Goal: Information Seeking & Learning: Learn about a topic

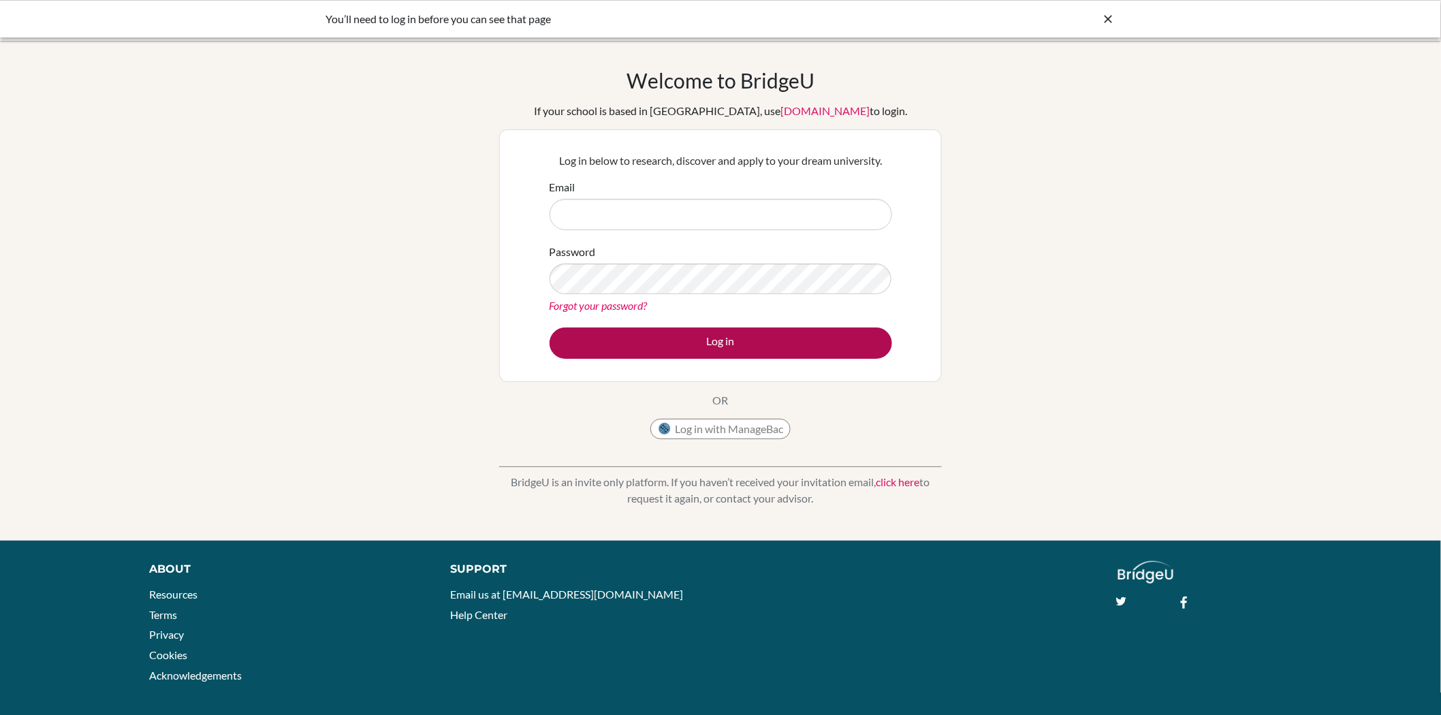
type input "[EMAIL_ADDRESS][DOMAIN_NAME]"
click at [723, 341] on button "Log in" at bounding box center [721, 343] width 343 height 31
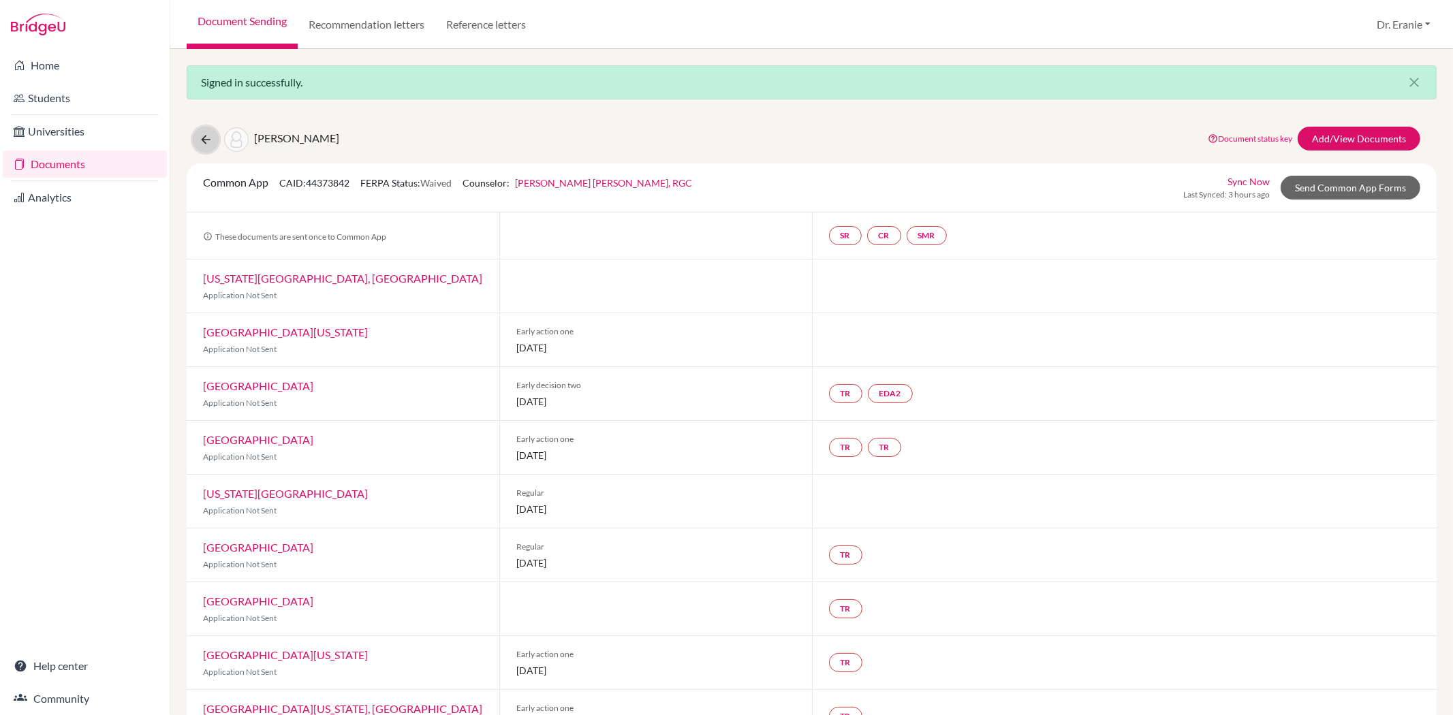
click at [199, 140] on icon at bounding box center [206, 140] width 14 height 14
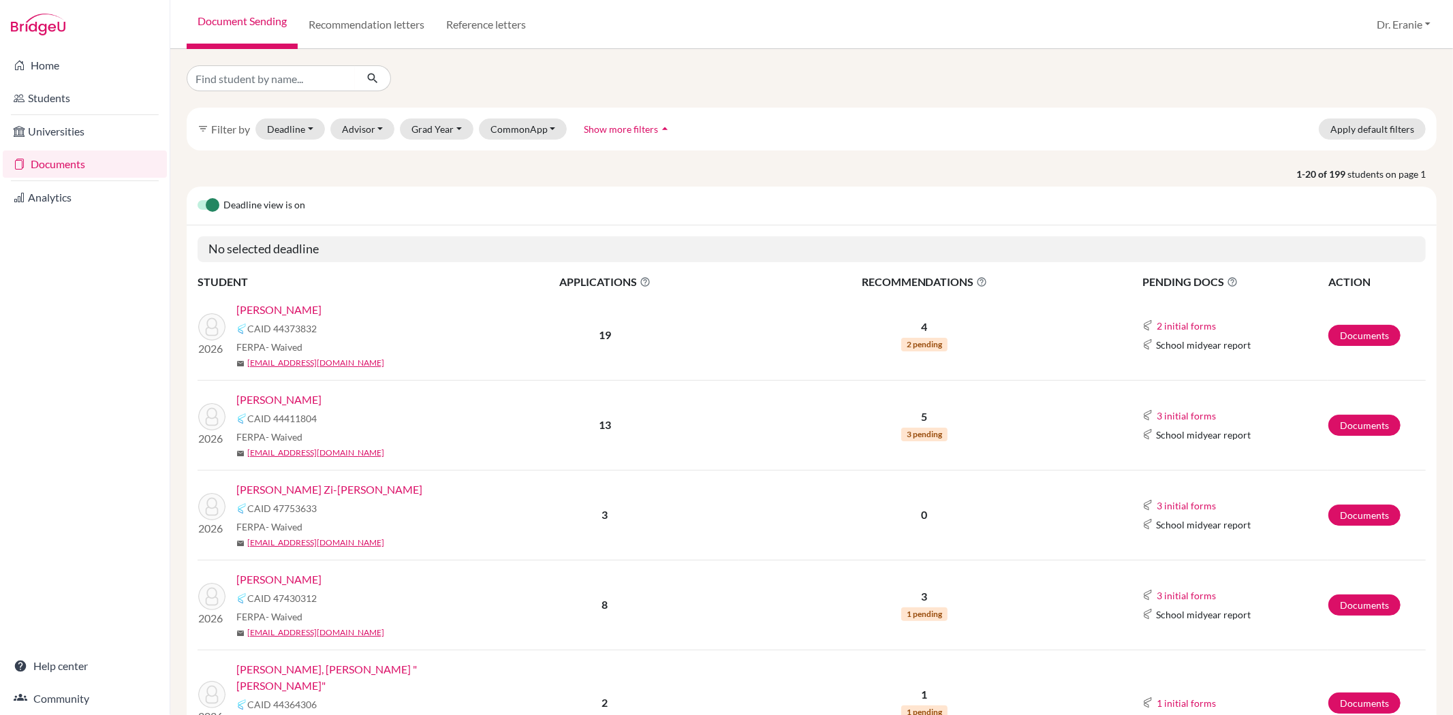
scroll to position [76, 0]
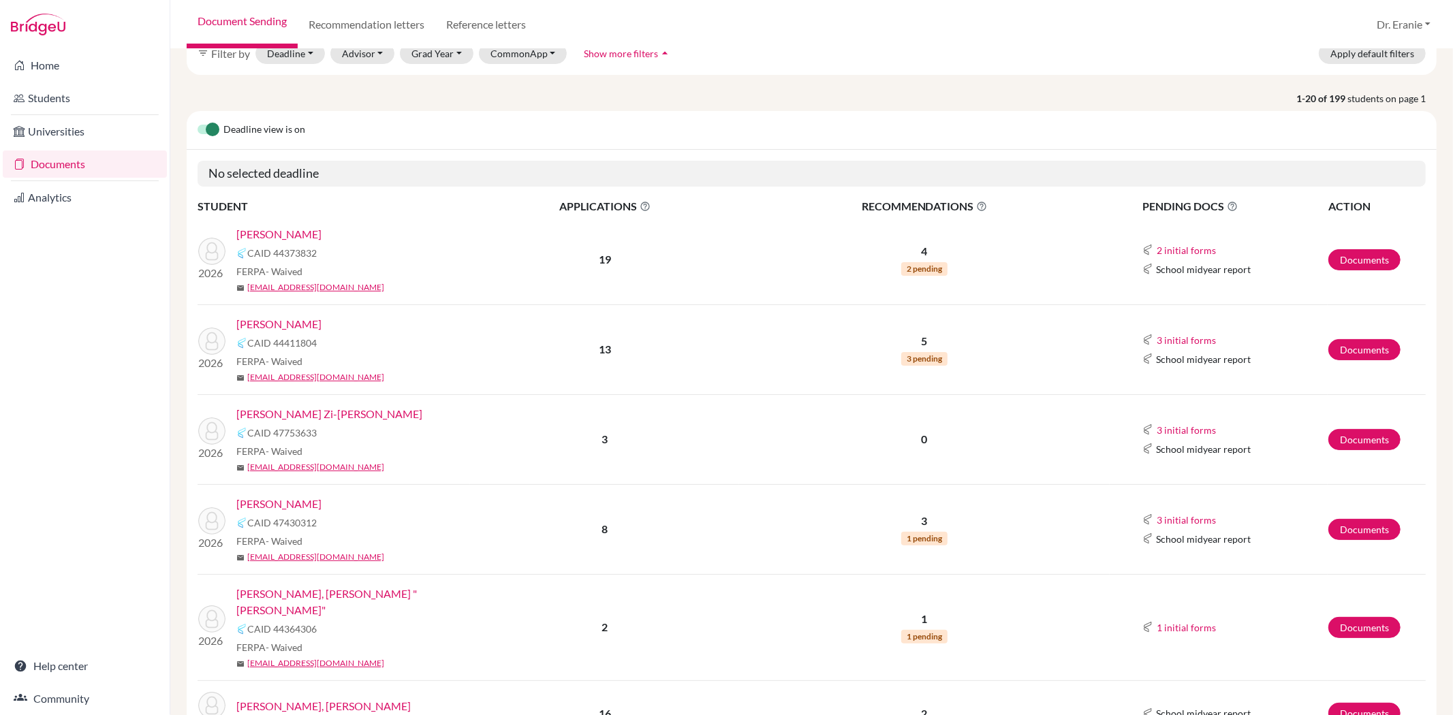
click at [305, 414] on link "[PERSON_NAME] Zi-[PERSON_NAME]" at bounding box center [329, 414] width 186 height 16
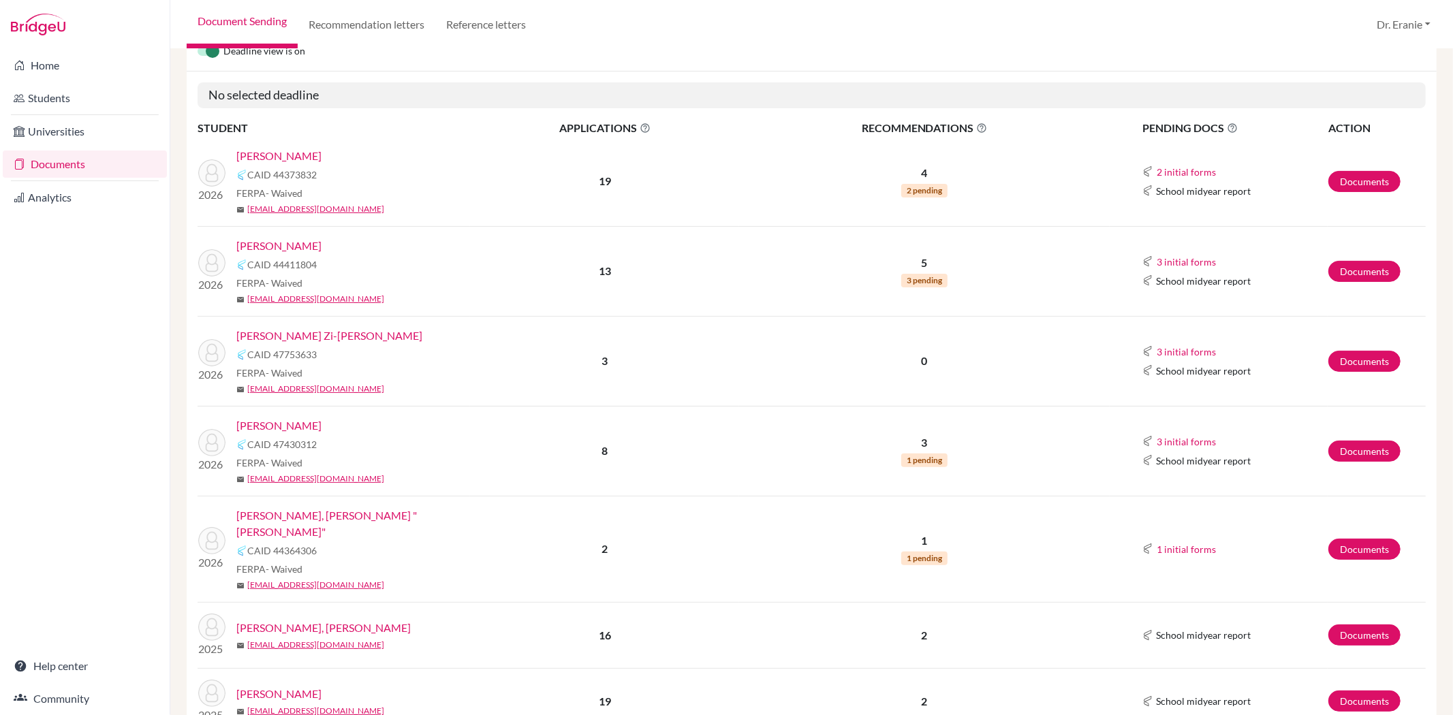
scroll to position [151, 0]
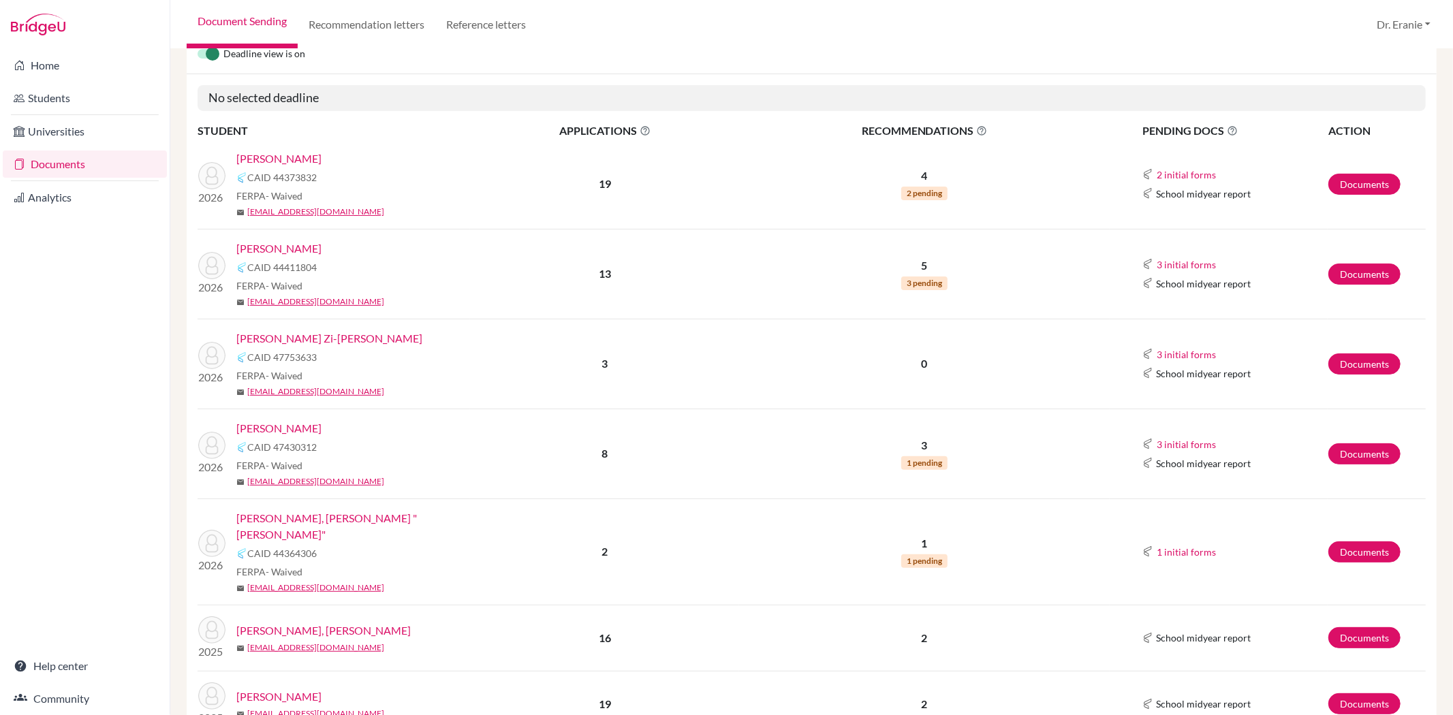
click at [264, 157] on link "Wang, Allyn" at bounding box center [278, 159] width 85 height 16
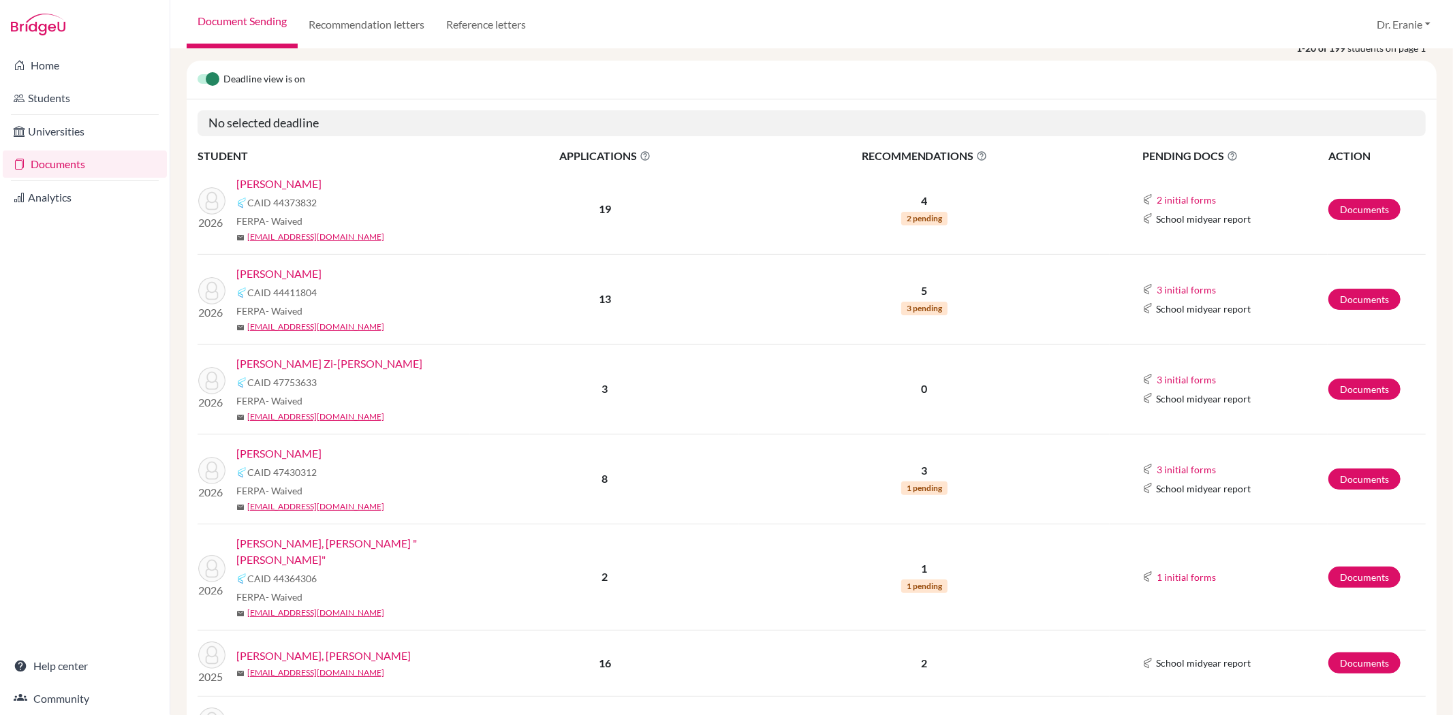
scroll to position [0, 0]
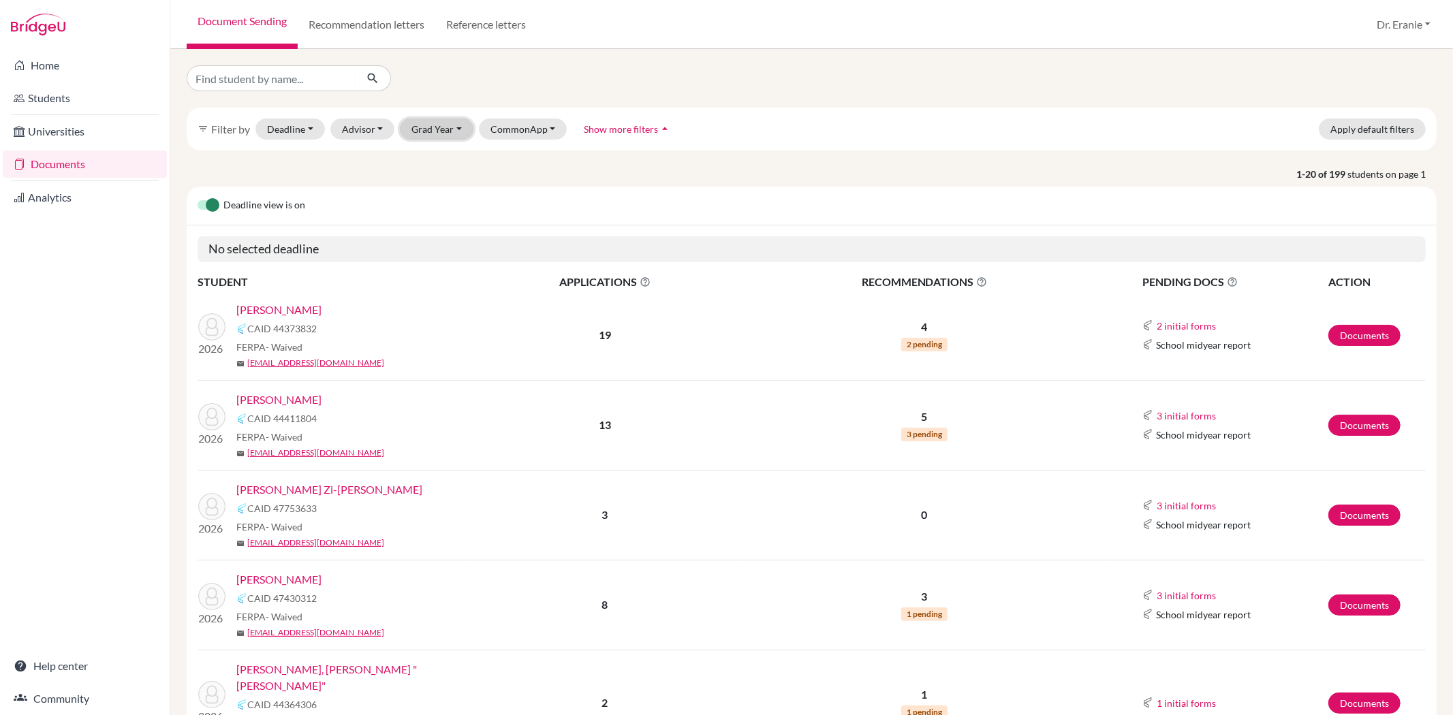
click at [452, 131] on button "Grad Year" at bounding box center [437, 129] width 74 height 21
click at [446, 179] on div "2026" at bounding box center [441, 180] width 48 height 16
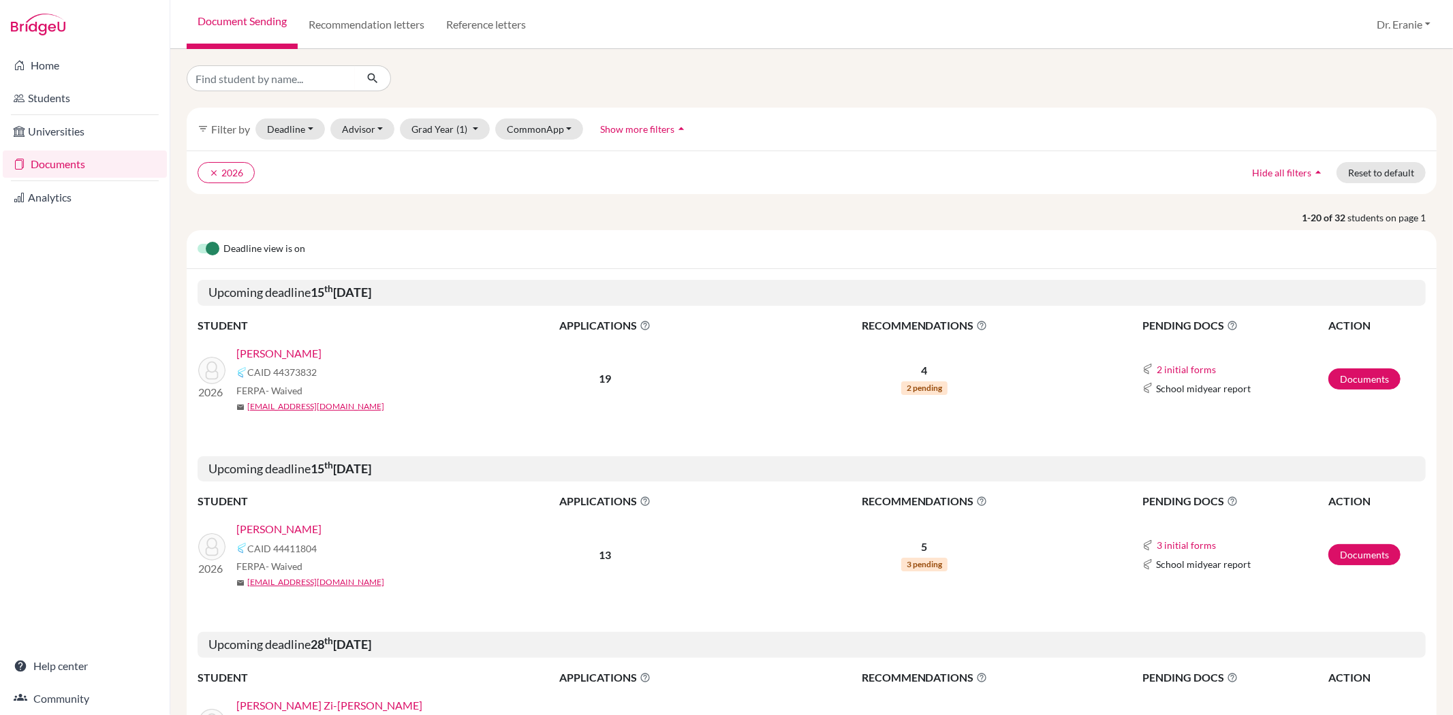
click at [277, 528] on link "Lin, Emma" at bounding box center [278, 529] width 85 height 16
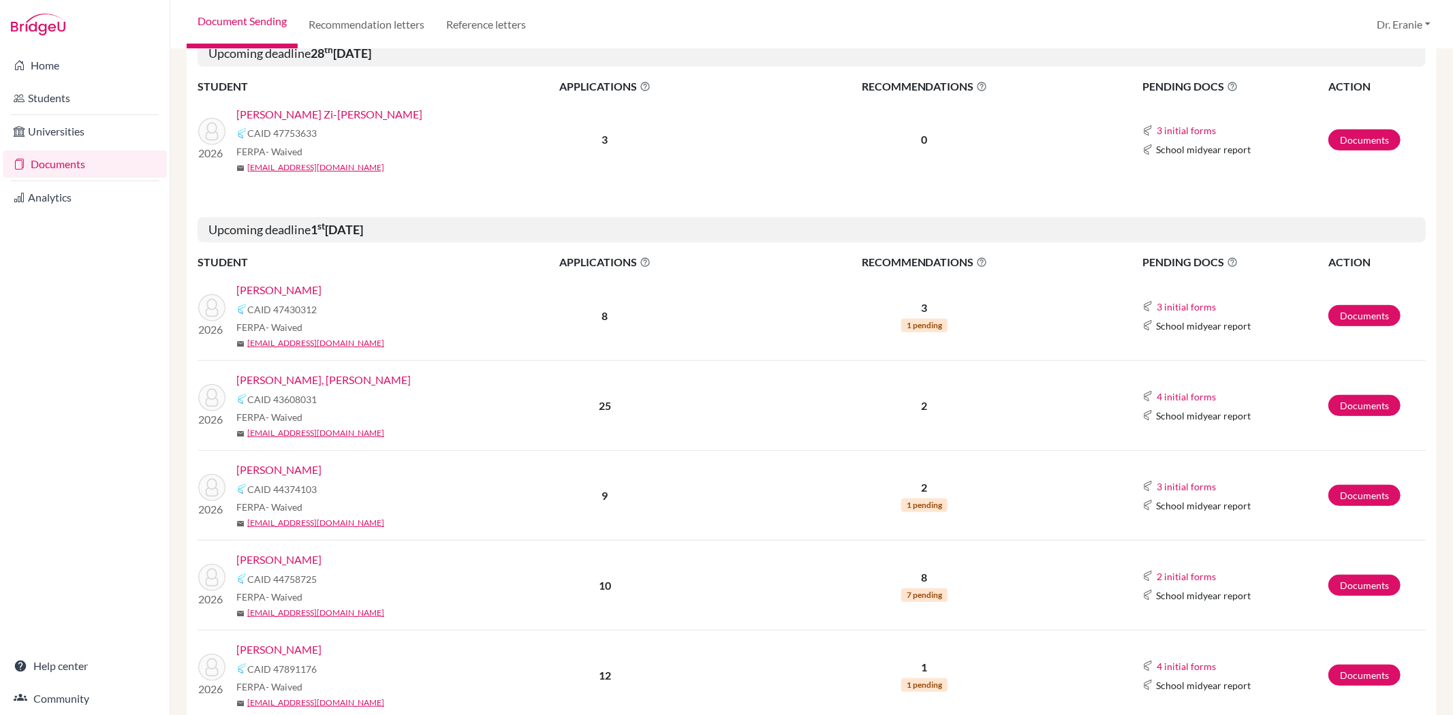
scroll to position [605, 0]
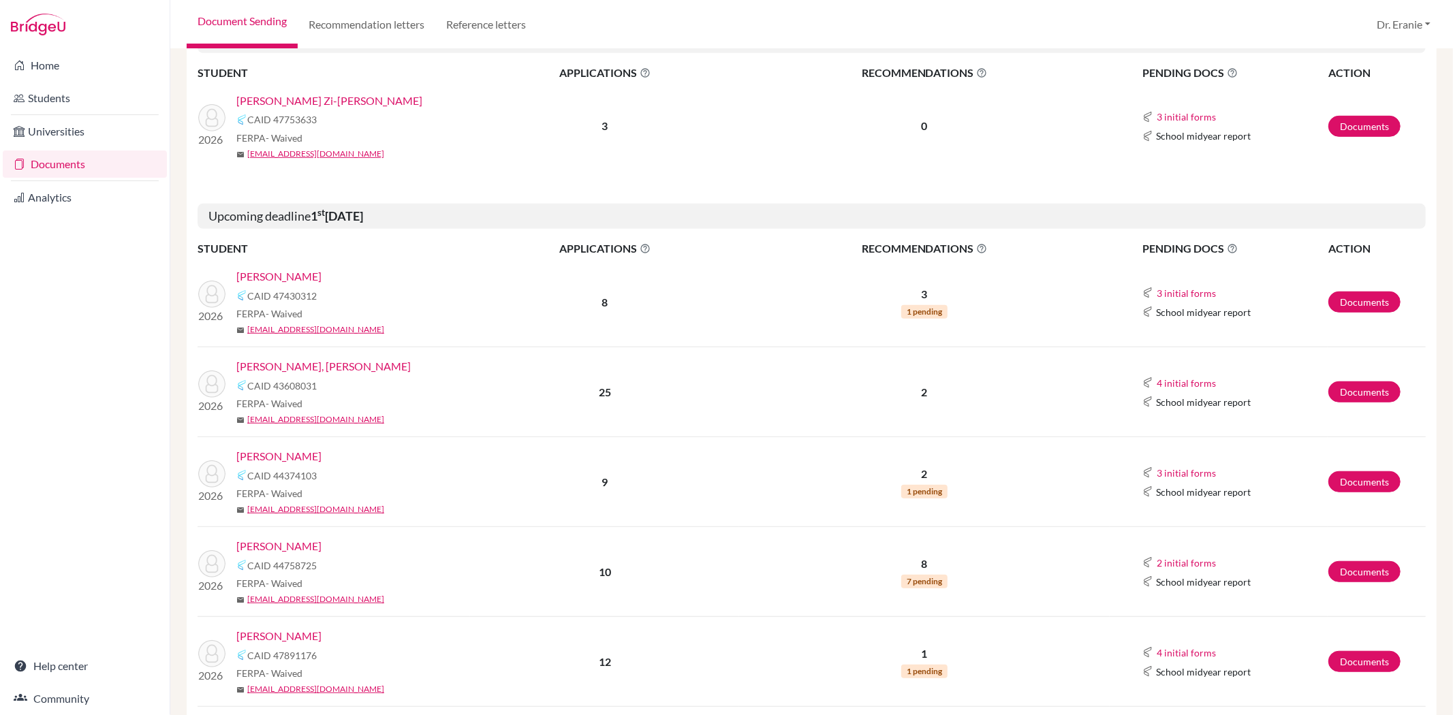
click at [257, 277] on link "Chow, Kyle" at bounding box center [278, 276] width 85 height 16
click at [253, 455] on link "Kang, Liyeh" at bounding box center [278, 456] width 85 height 16
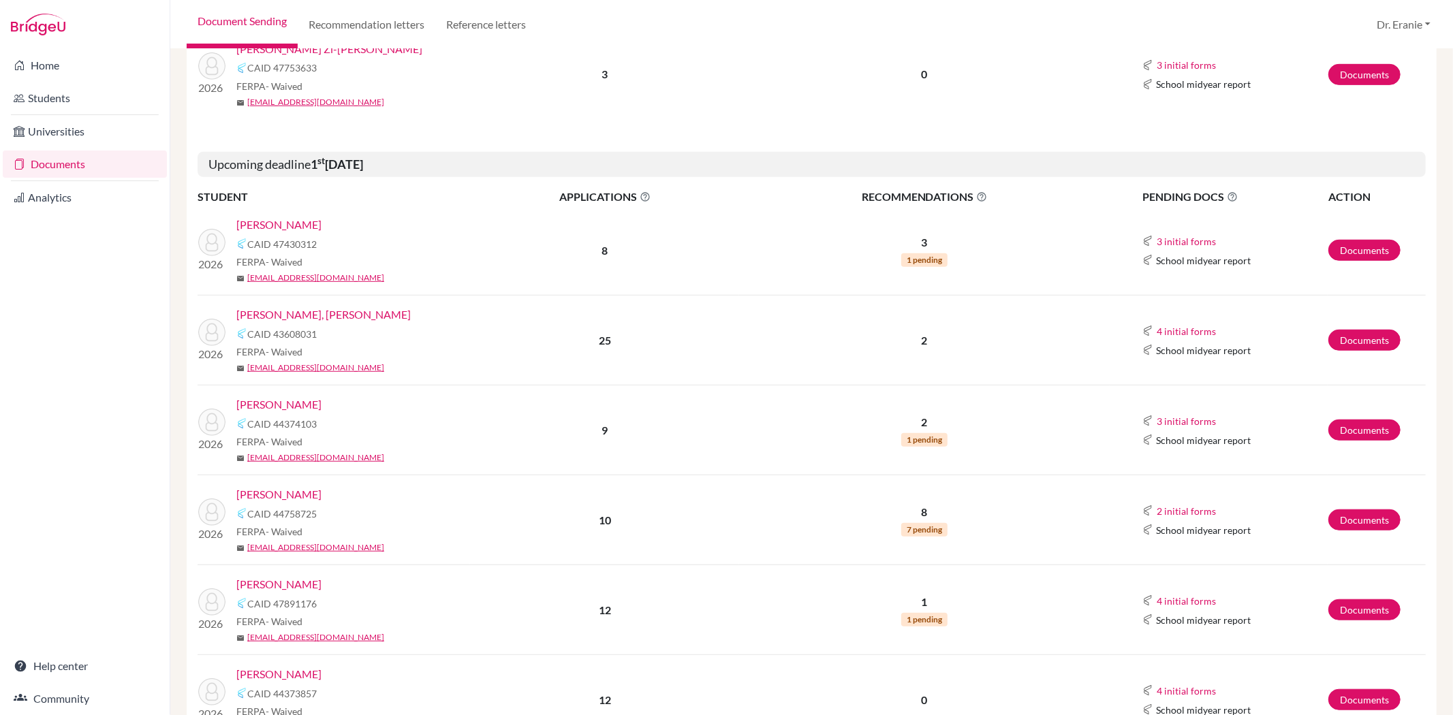
scroll to position [757, 0]
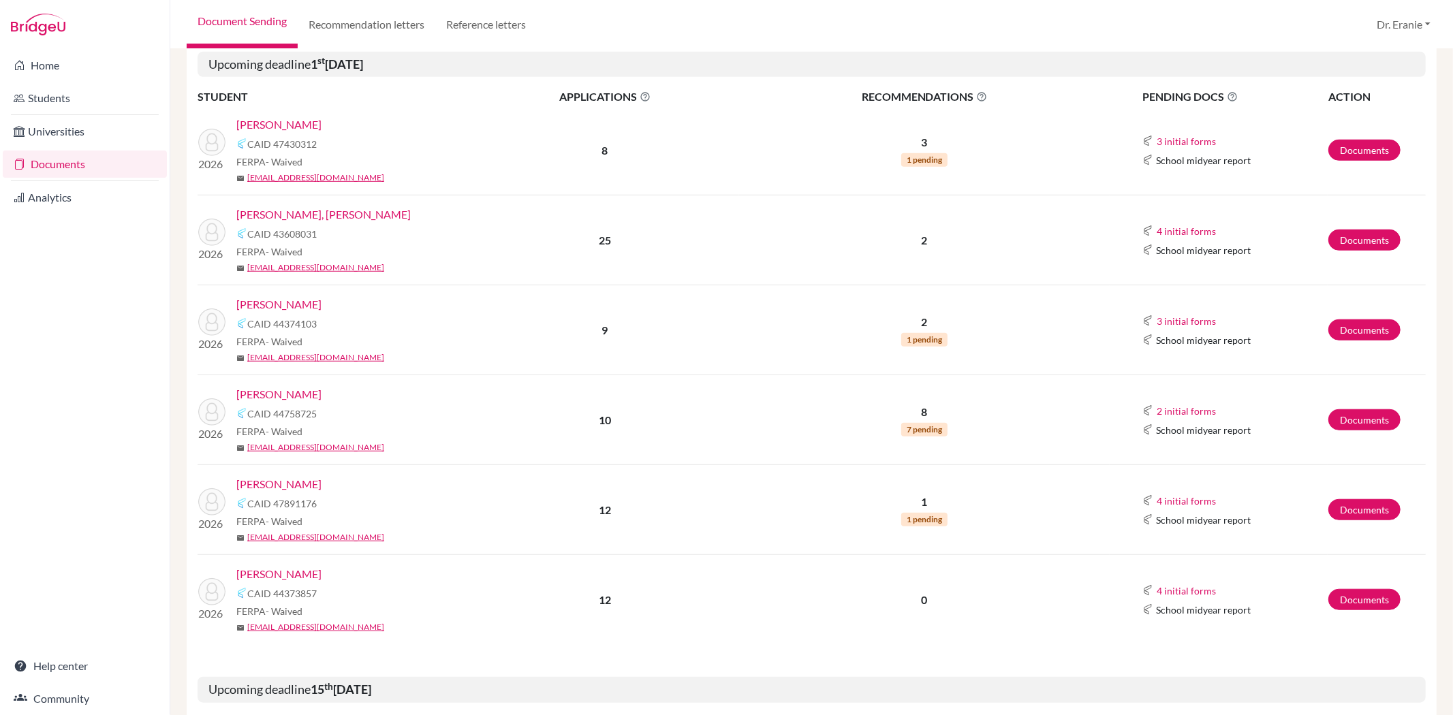
click at [321, 394] on link "Tsuchida, Joshua Kenya" at bounding box center [278, 394] width 85 height 16
click at [283, 577] on link "Yeh, Brennan" at bounding box center [278, 574] width 85 height 16
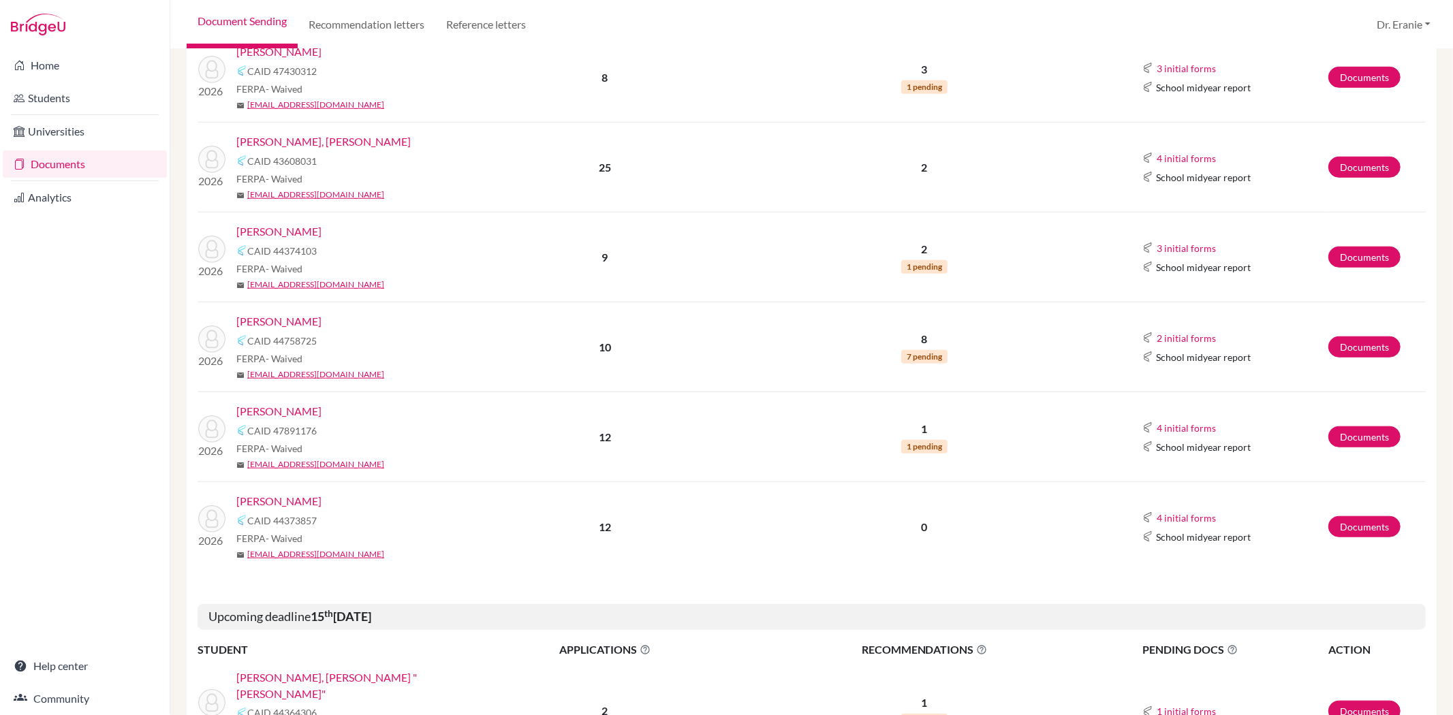
scroll to position [984, 0]
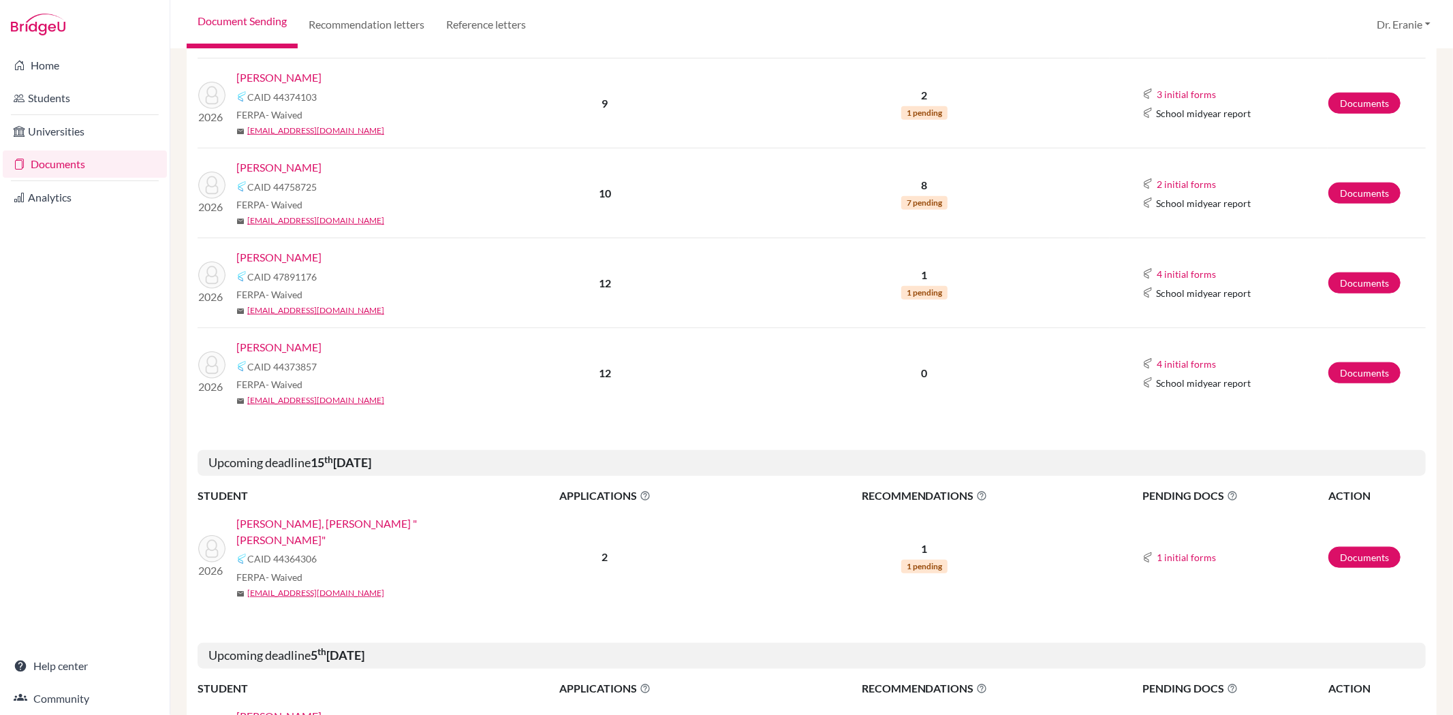
click at [296, 257] on link "Vincenti, Sorafina" at bounding box center [278, 257] width 85 height 16
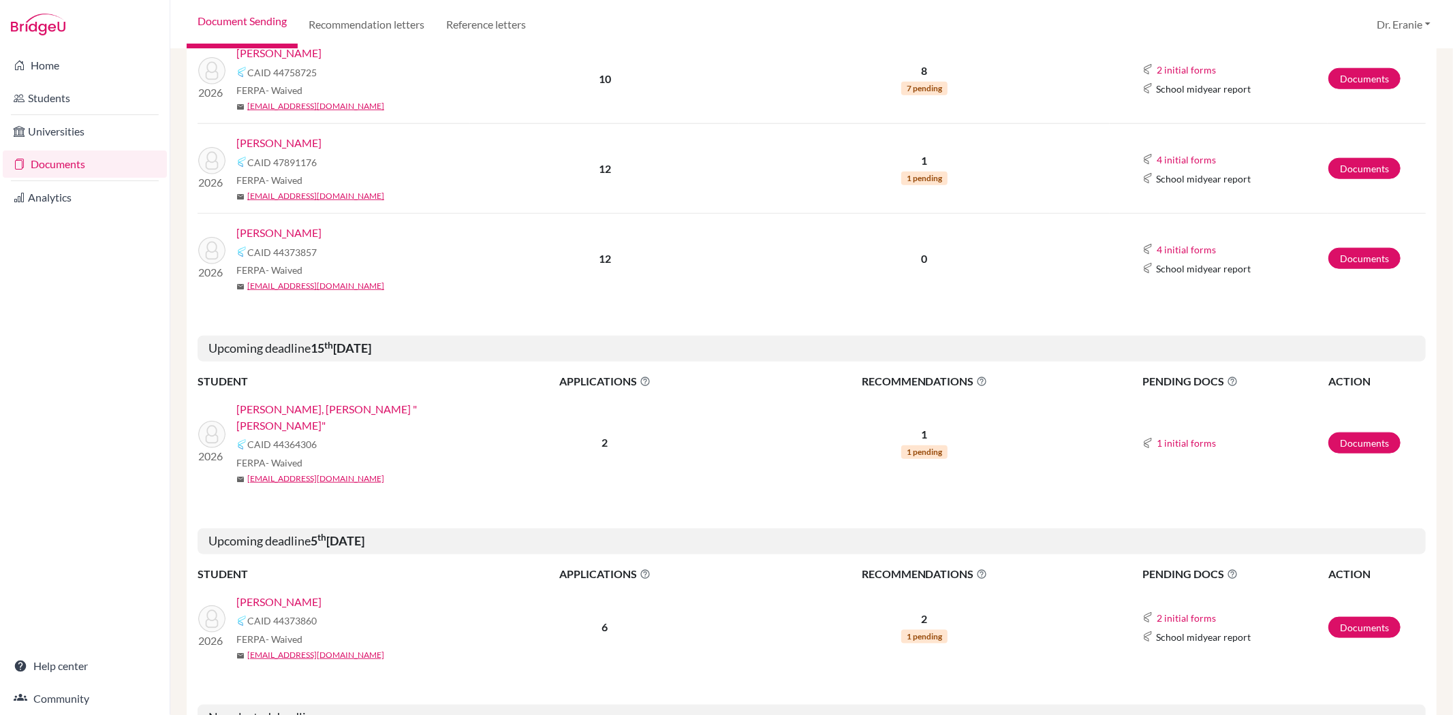
scroll to position [1210, 0]
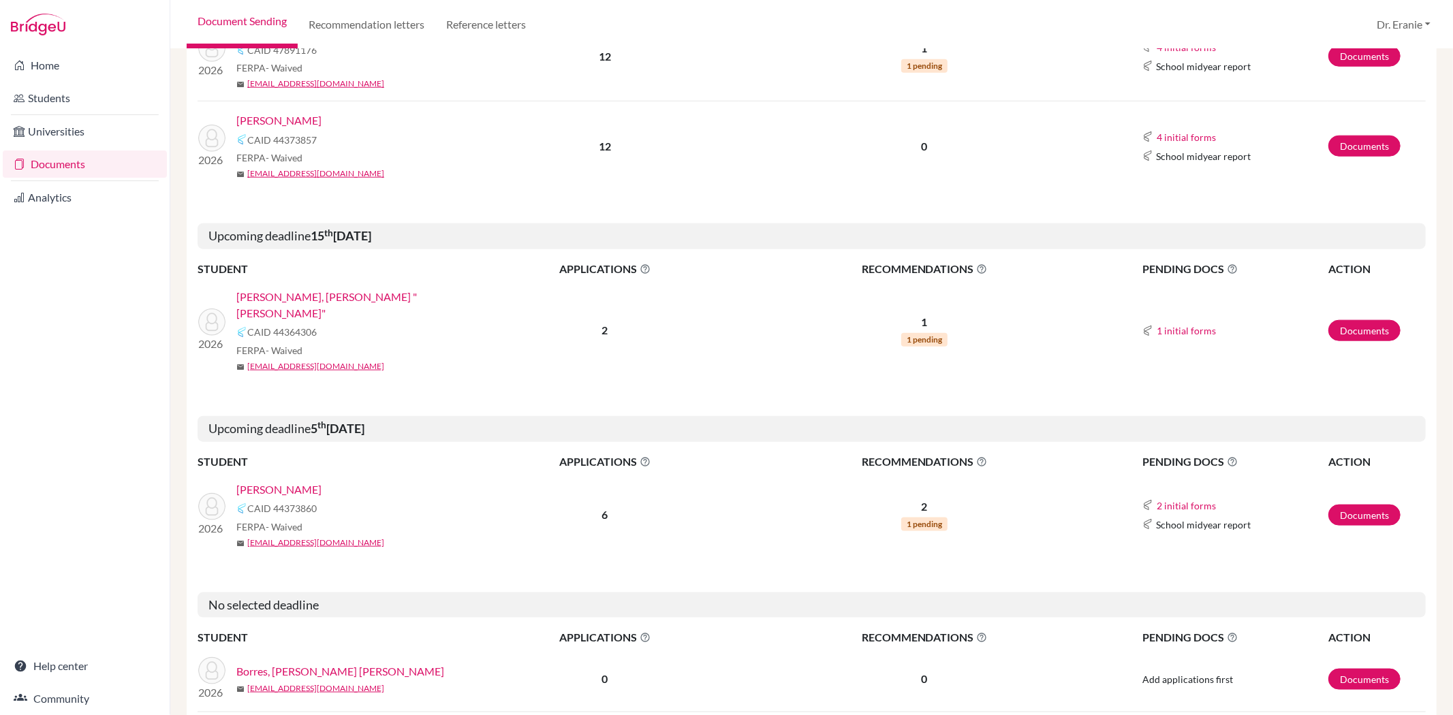
click at [268, 482] on link "Lee, Joyce Musi" at bounding box center [278, 490] width 85 height 16
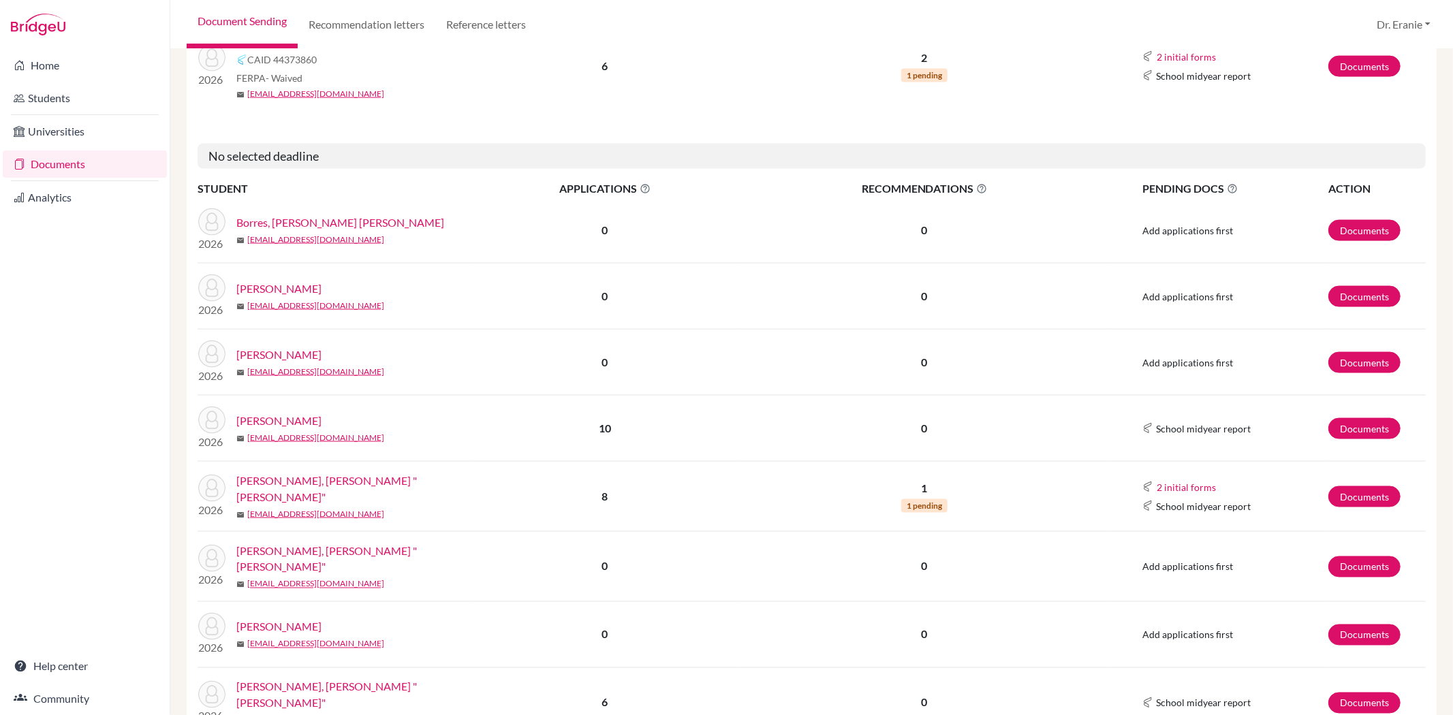
scroll to position [1665, 0]
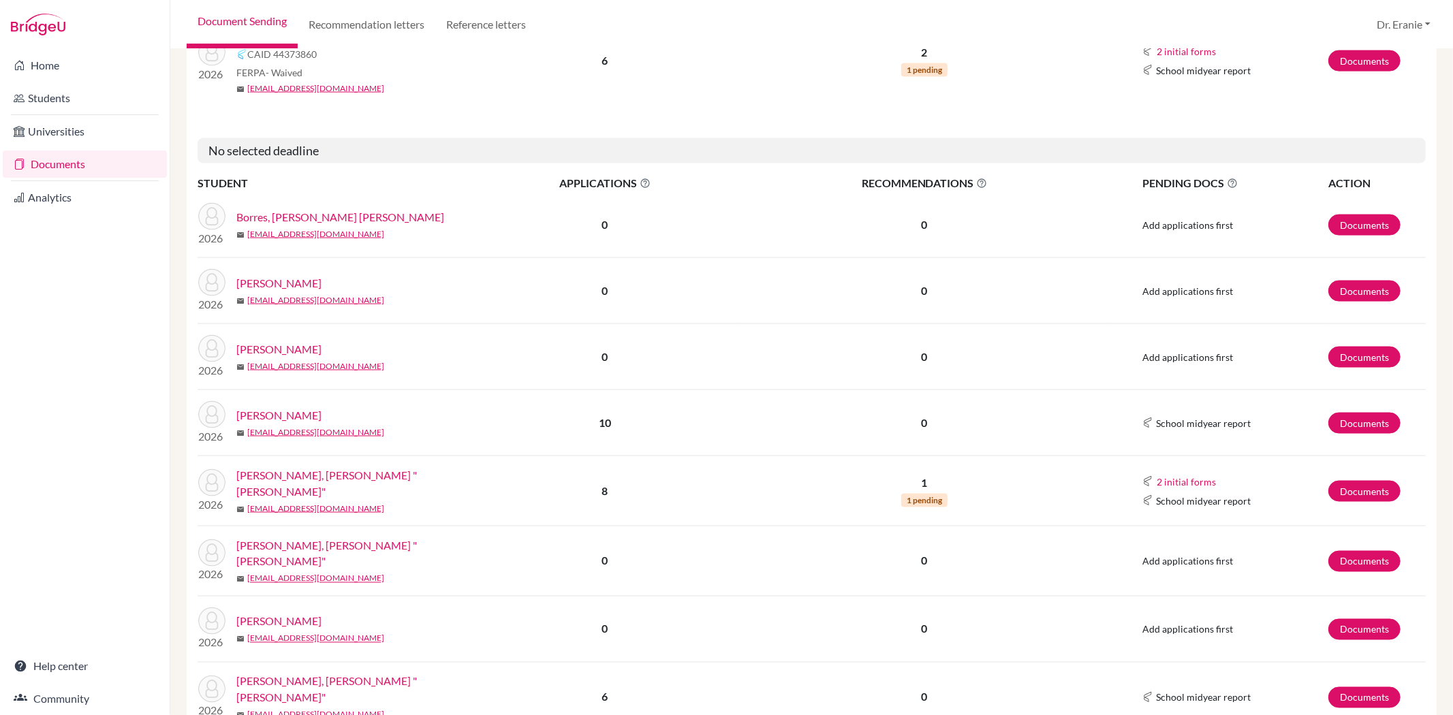
click at [308, 341] on link "Chen, Adrienne Wen-An" at bounding box center [278, 349] width 85 height 16
click at [60, 161] on link "Documents" at bounding box center [85, 164] width 164 height 27
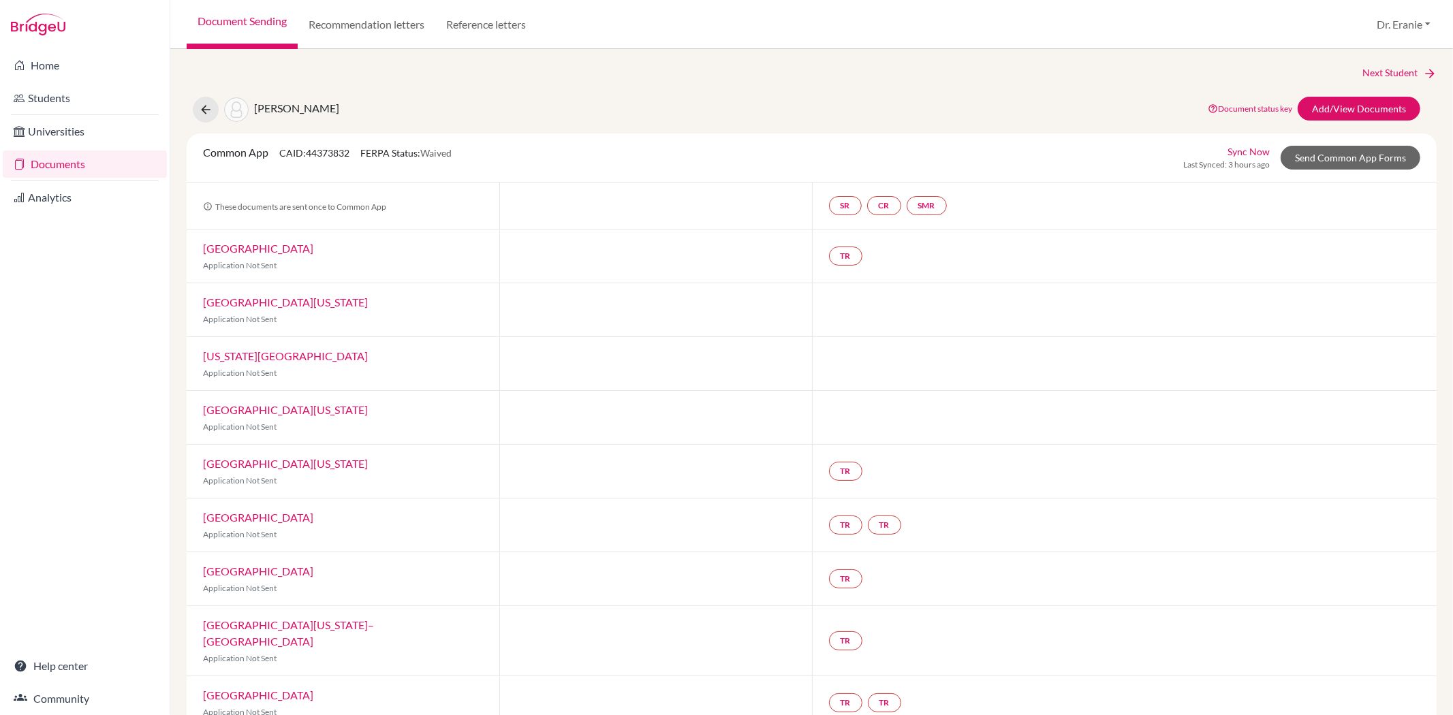
click at [1233, 146] on link "Sync Now" at bounding box center [1248, 151] width 42 height 14
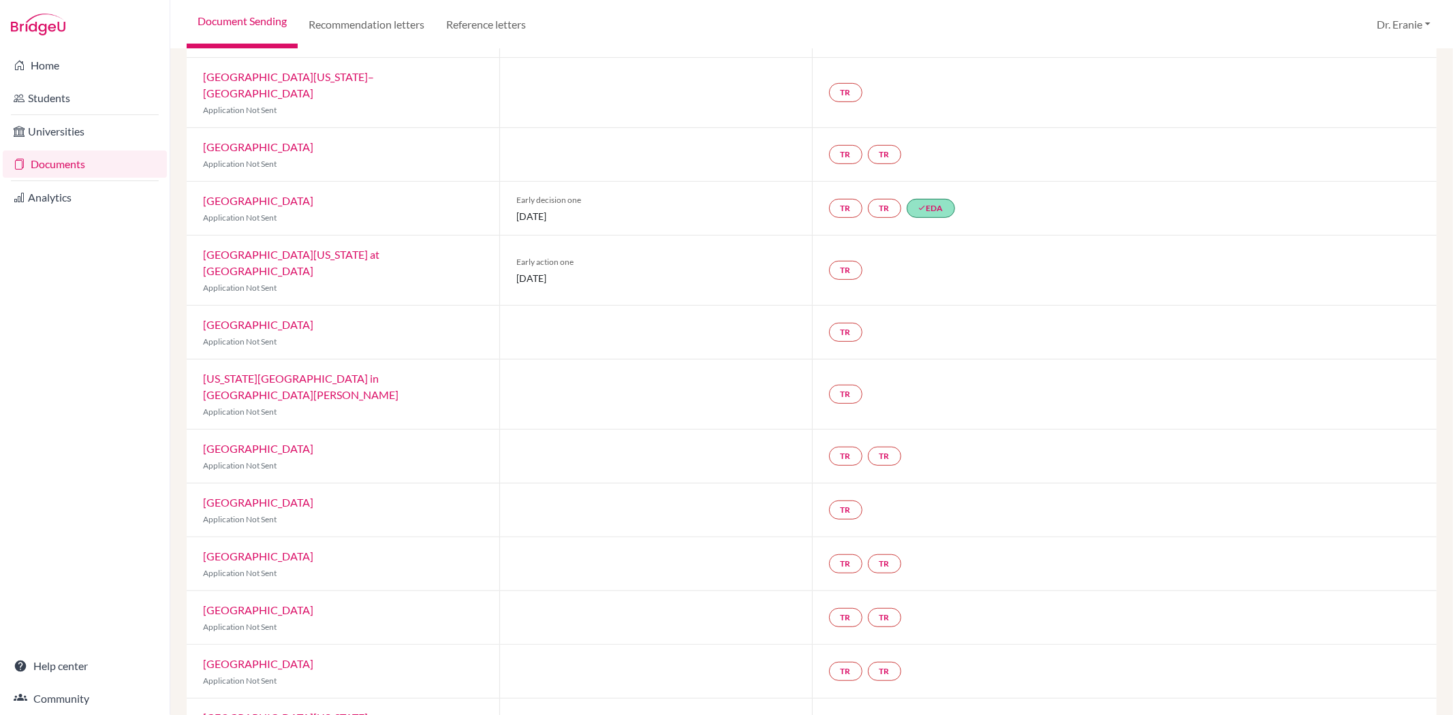
scroll to position [597, 0]
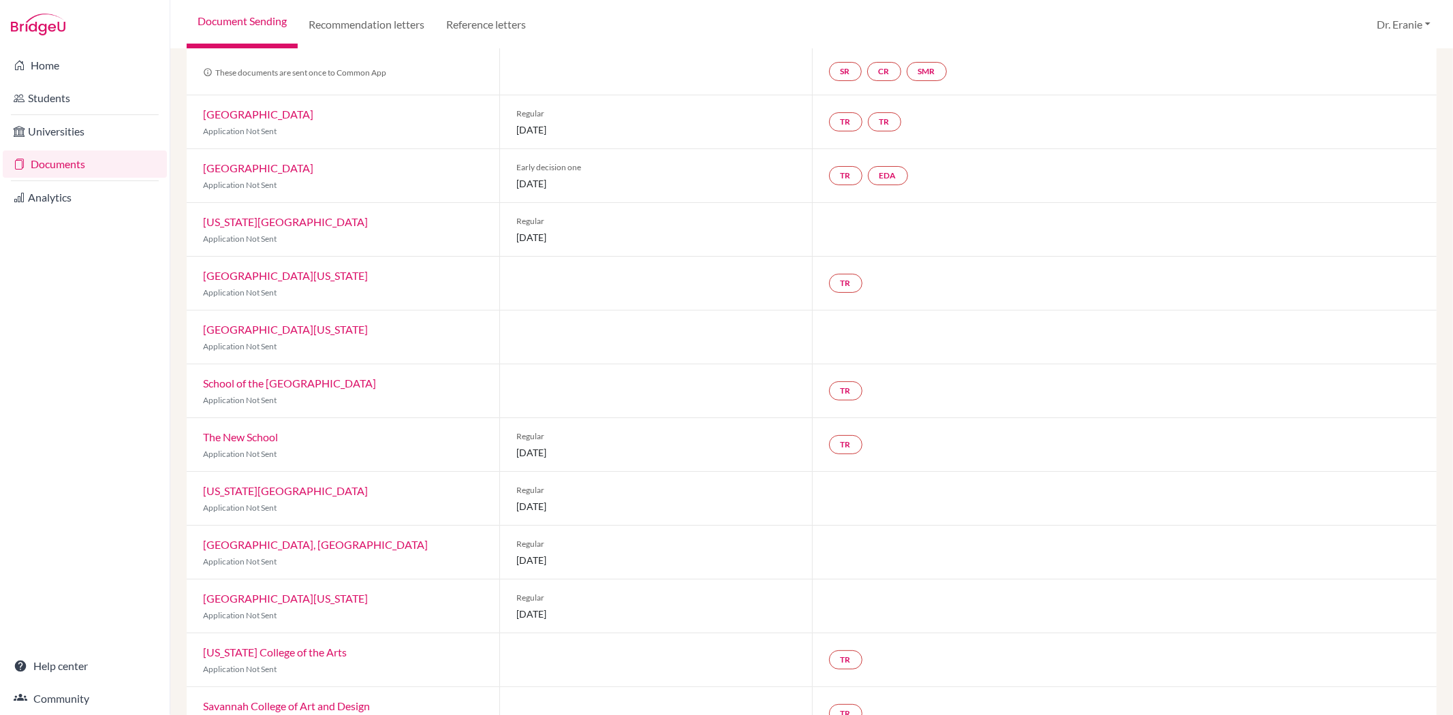
scroll to position [3, 0]
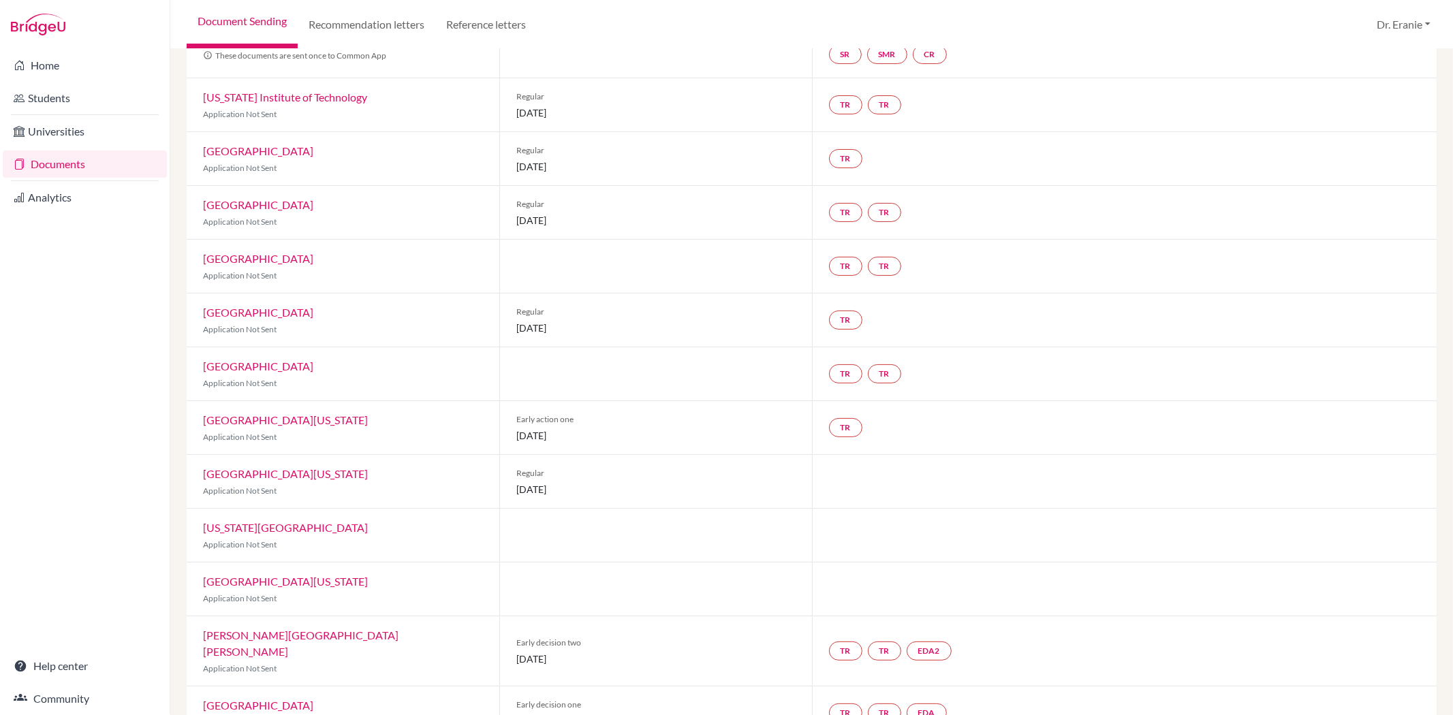
scroll to position [176, 0]
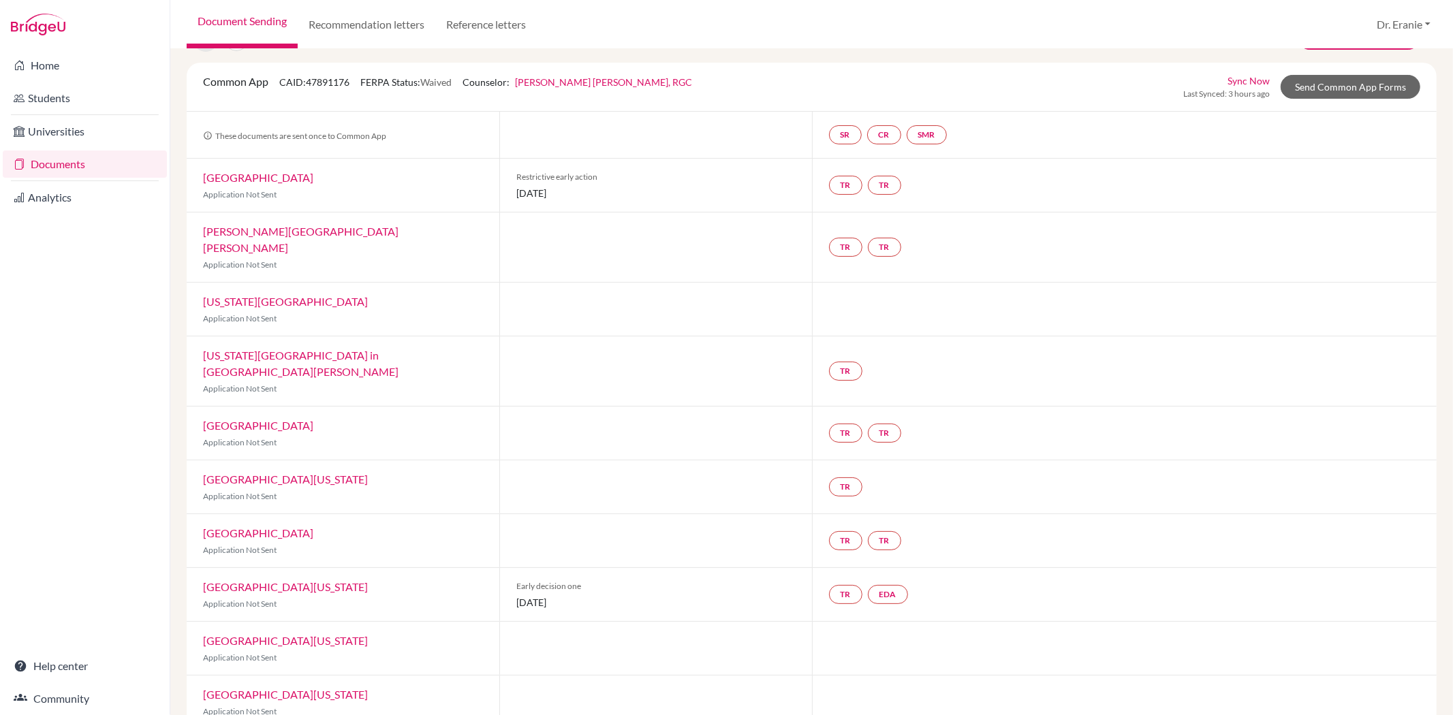
scroll to position [176, 0]
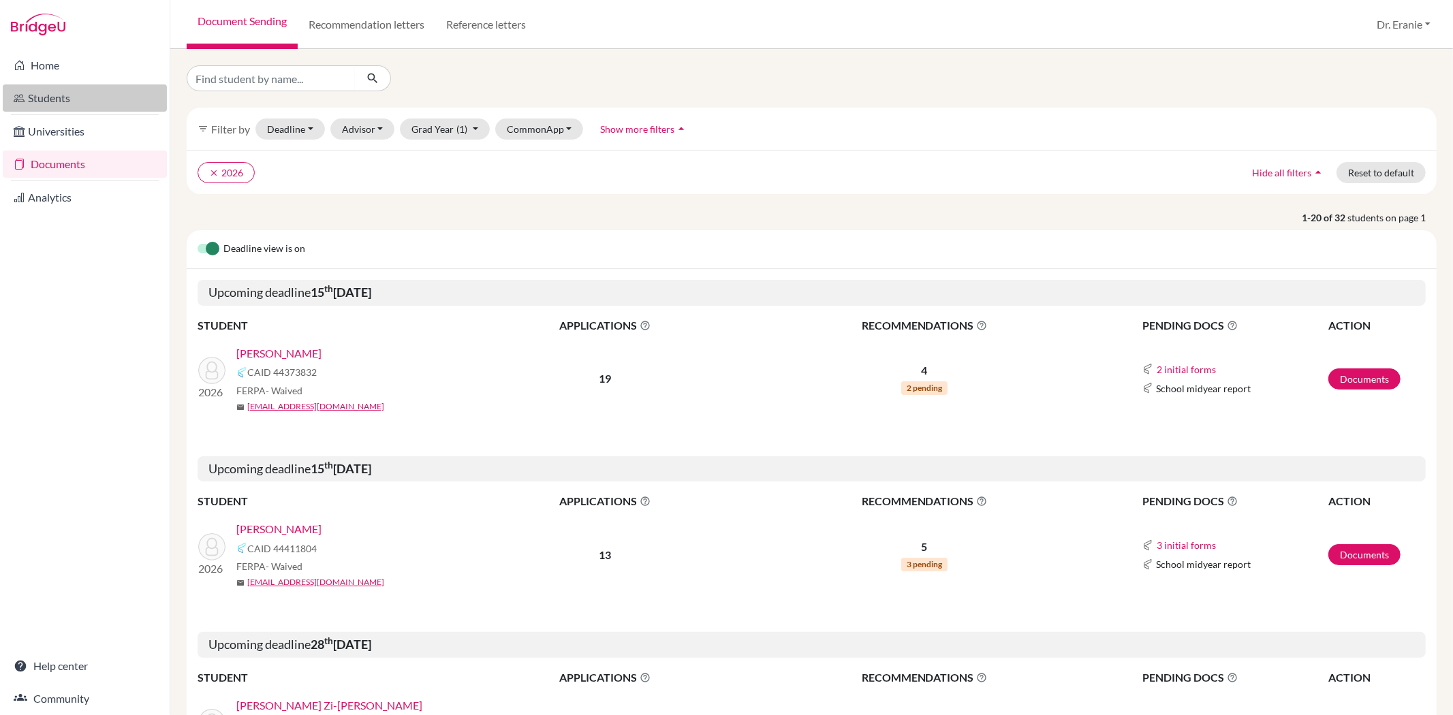
click at [45, 94] on link "Students" at bounding box center [85, 97] width 164 height 27
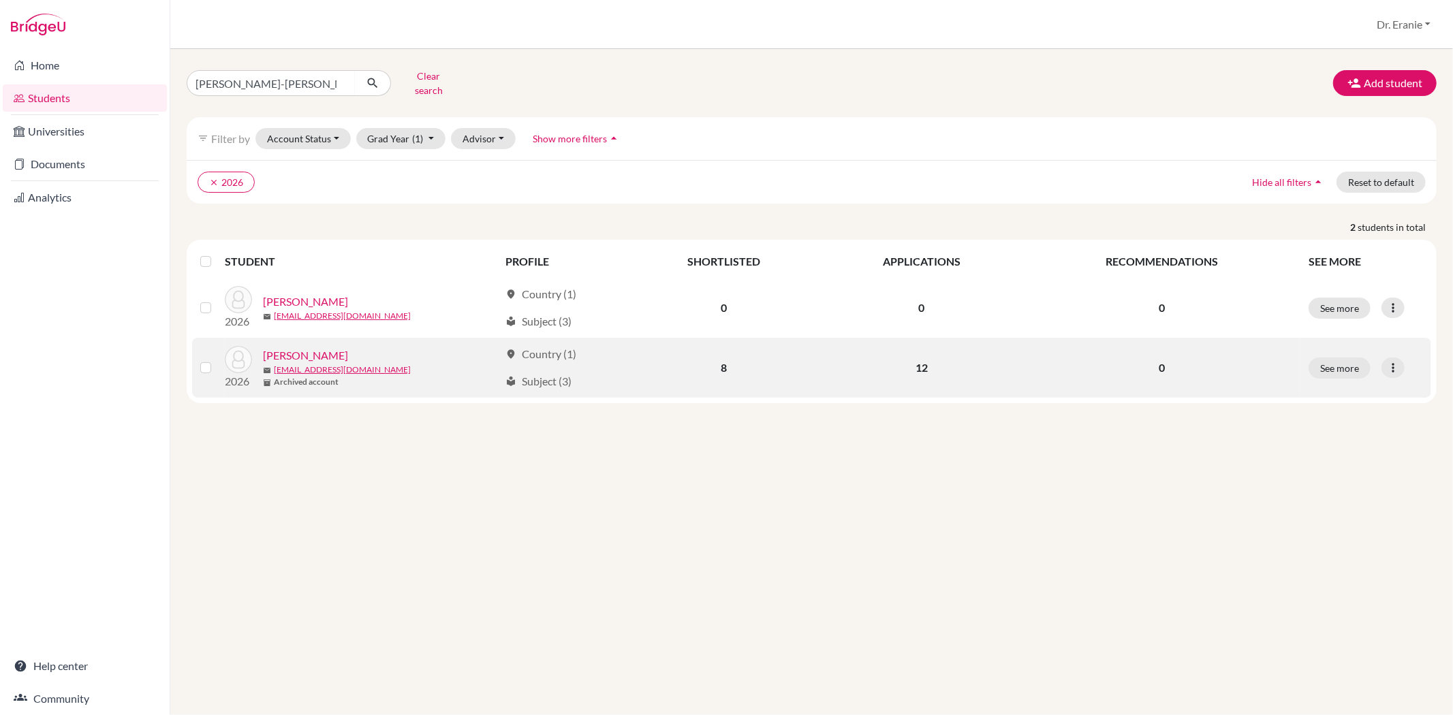
click at [217, 360] on label at bounding box center [217, 360] width 0 height 0
click at [0, 0] on input "checkbox" at bounding box center [0, 0] width 0 height 0
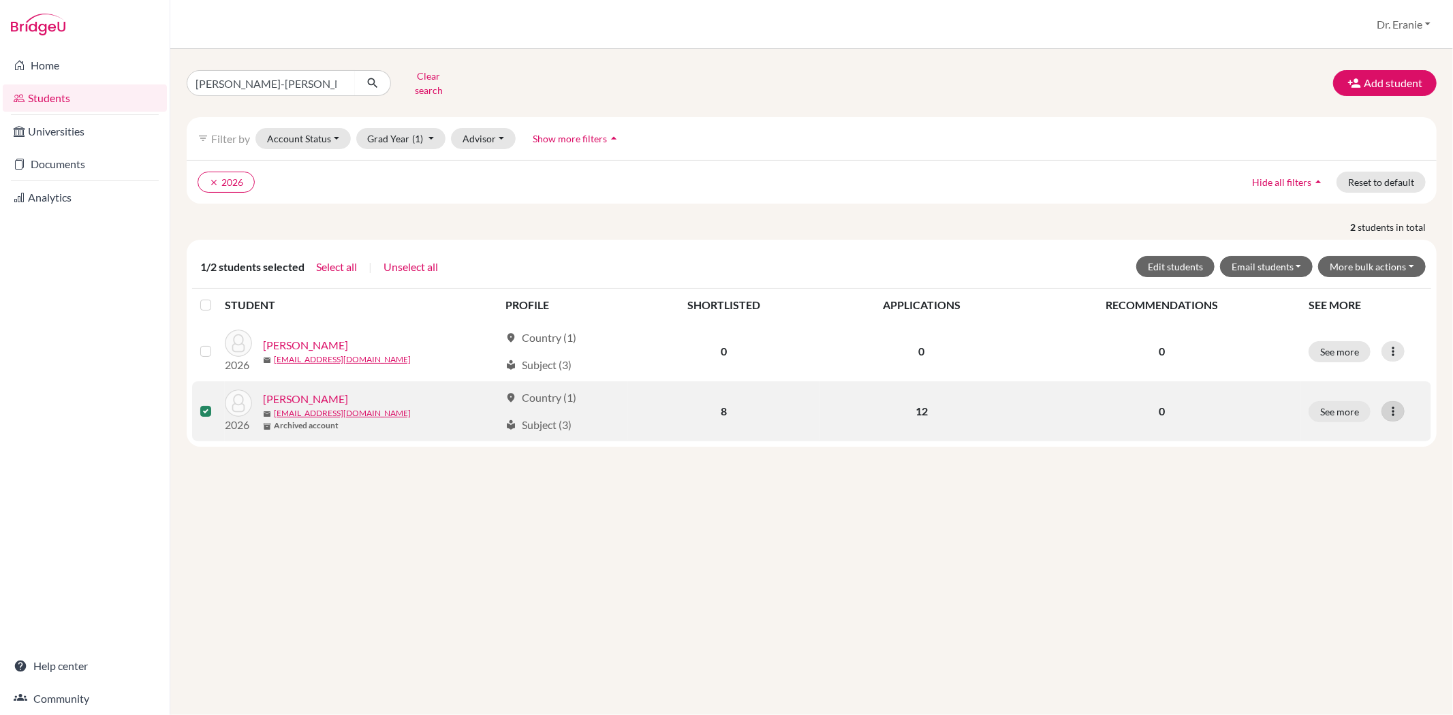
click at [1388, 405] on icon at bounding box center [1393, 412] width 14 height 14
click at [1346, 401] on button "See more" at bounding box center [1339, 411] width 62 height 21
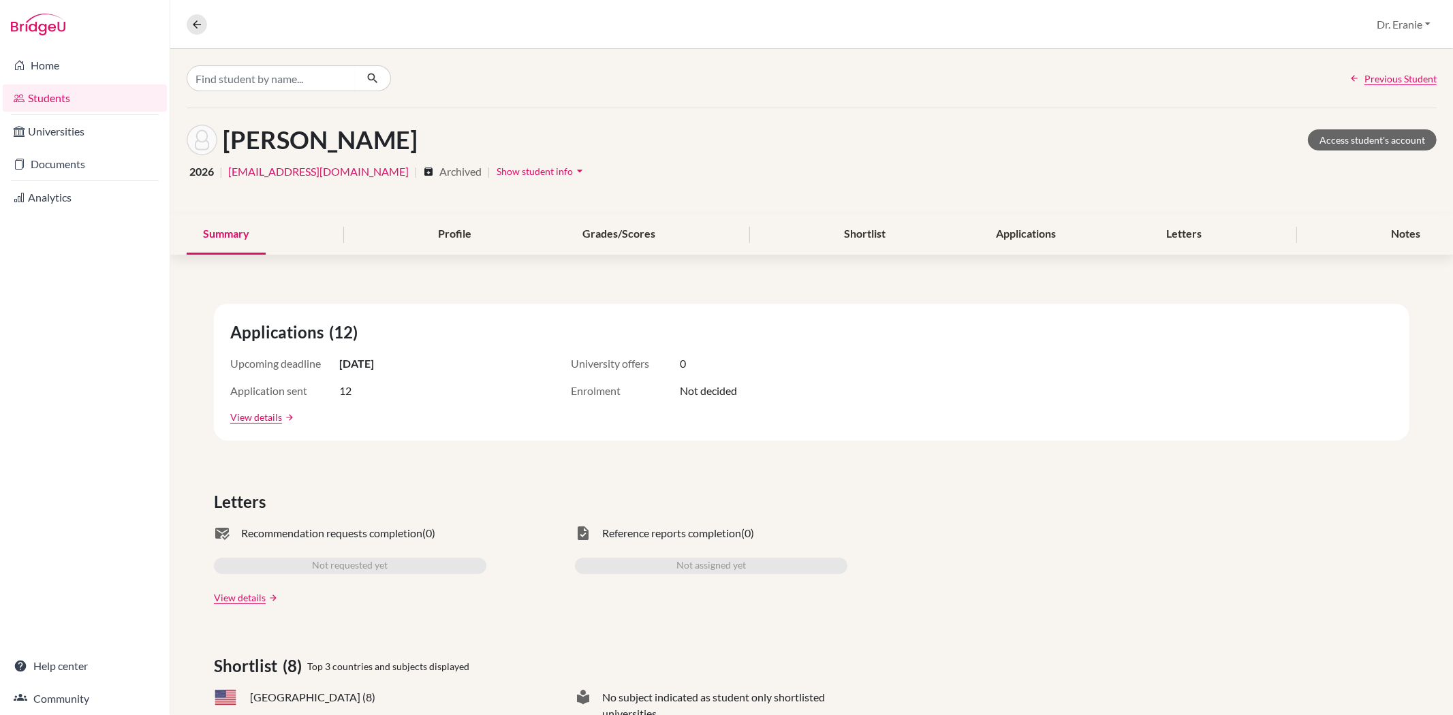
click at [439, 173] on span "Archived" at bounding box center [460, 171] width 42 height 16
click at [1347, 140] on link "Access student's account" at bounding box center [1372, 139] width 129 height 21
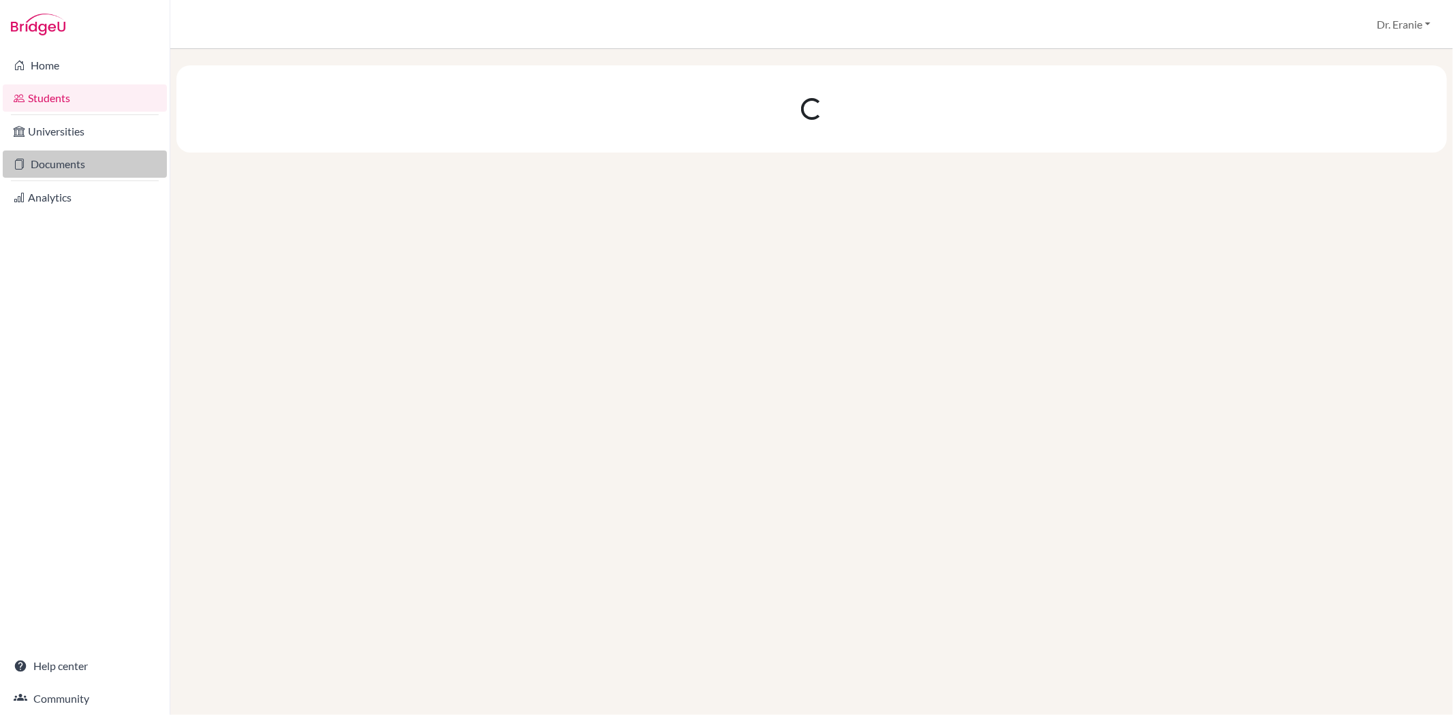
click at [80, 166] on link "Documents" at bounding box center [85, 164] width 164 height 27
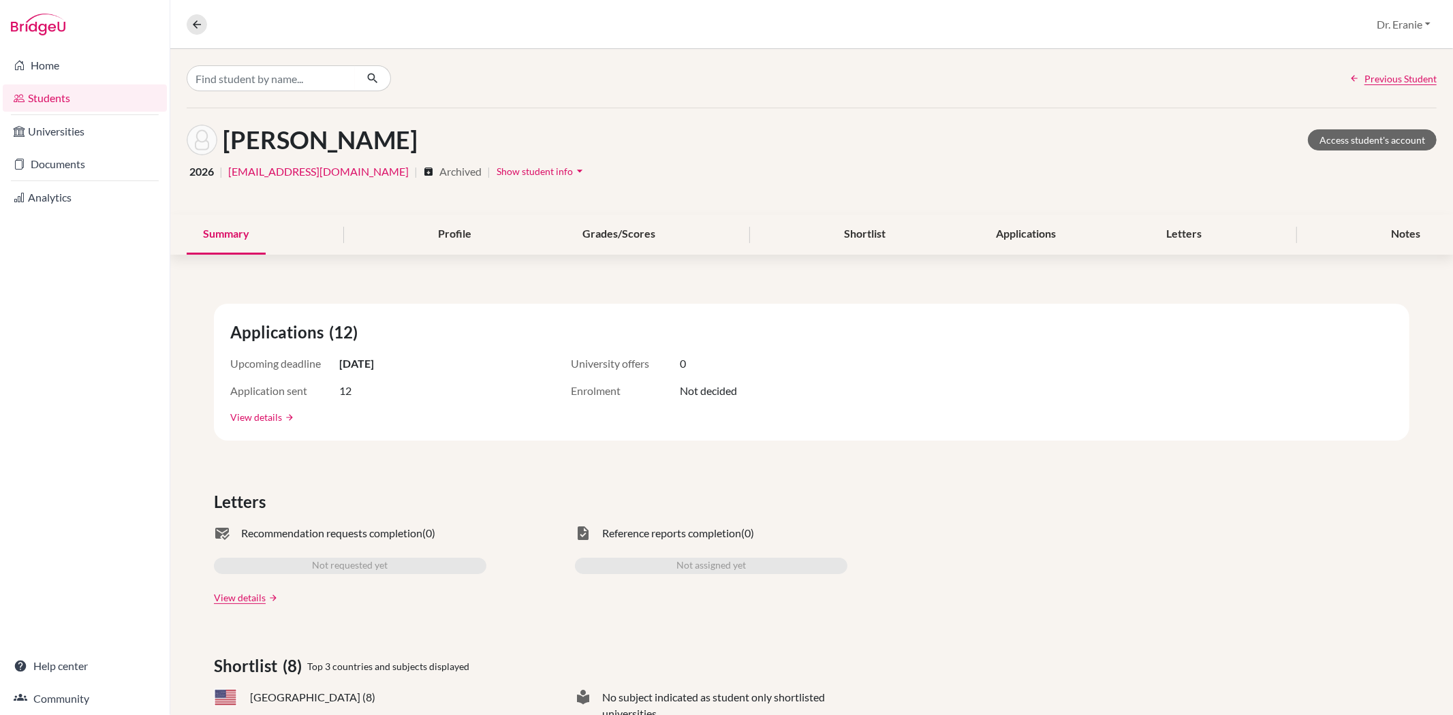
click at [260, 422] on link "View details" at bounding box center [256, 417] width 52 height 14
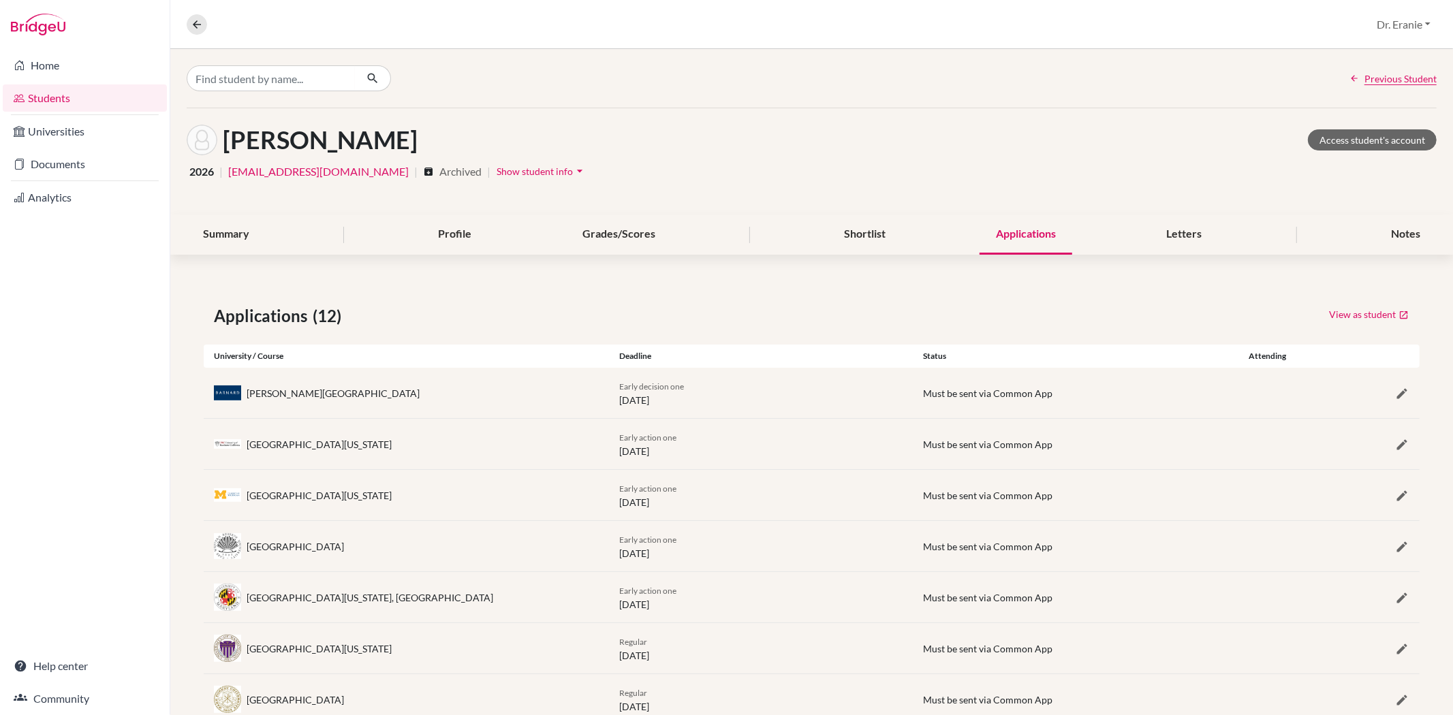
click at [497, 169] on span "Show student info" at bounding box center [535, 172] width 76 height 12
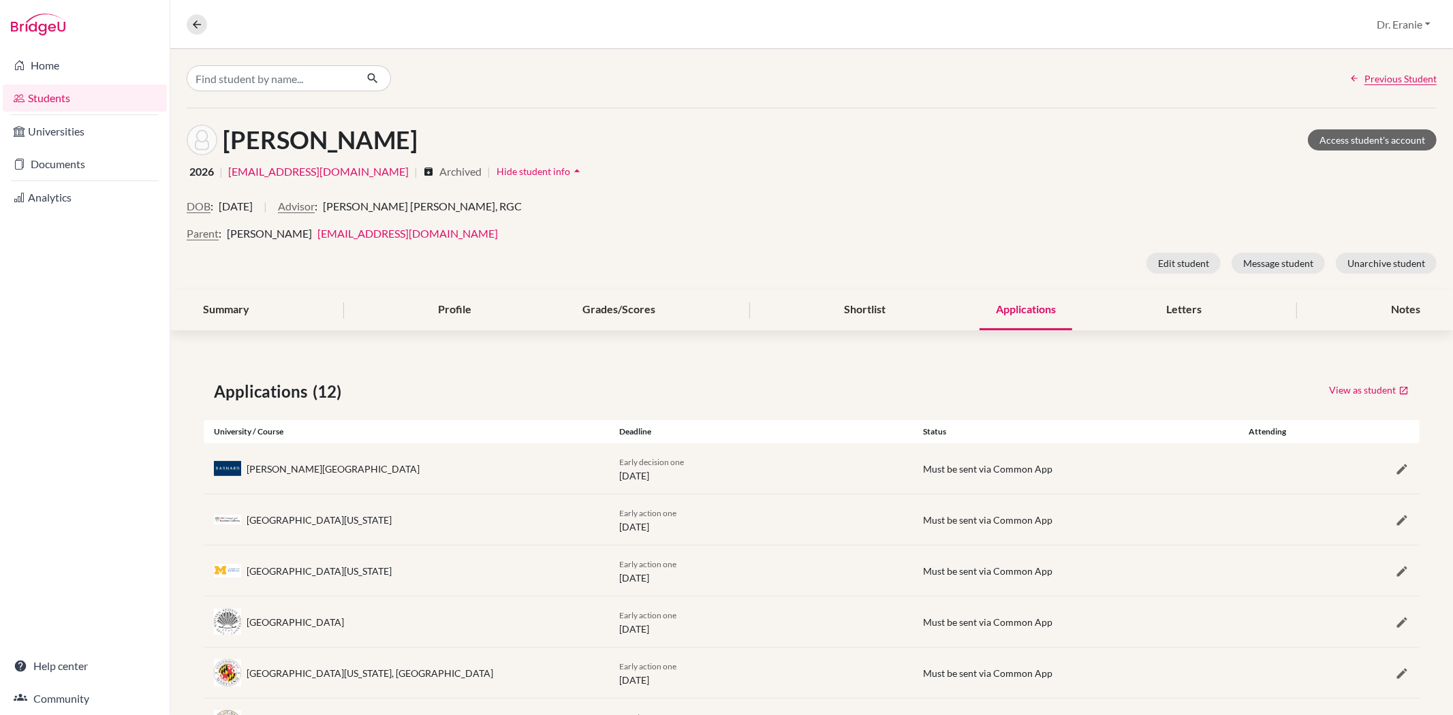
click at [287, 171] on link "[EMAIL_ADDRESS][DOMAIN_NAME]" at bounding box center [318, 171] width 180 height 16
click at [96, 243] on div "Home Students Universities Documents Analytics Help center Community" at bounding box center [85, 382] width 170 height 666
click at [1393, 136] on link "Access student's account" at bounding box center [1372, 139] width 129 height 21
click at [80, 159] on link "Documents" at bounding box center [85, 164] width 164 height 27
